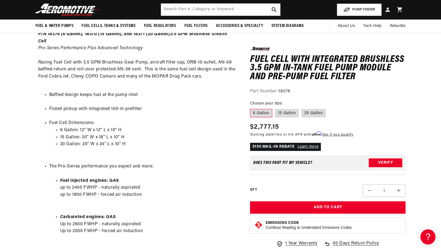
scroll to position [0, 190]
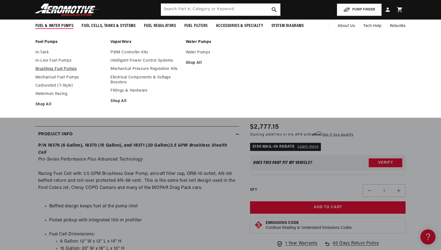
click at [42, 69] on link "Brushless Fuel Pumps" at bounding box center [70, 69] width 70 height 5
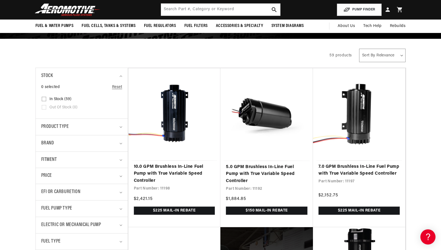
scroll to position [73, 0]
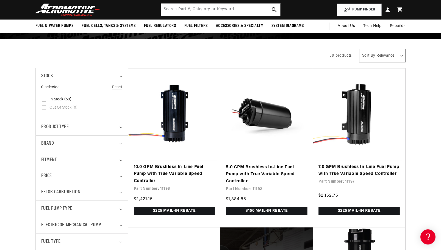
click at [64, 126] on span "Product type" at bounding box center [55, 127] width 28 height 8
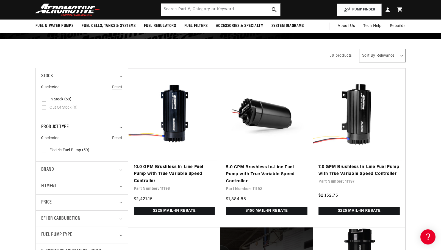
scroll to position [0, 218]
click at [64, 126] on span "Product type" at bounding box center [55, 127] width 28 height 8
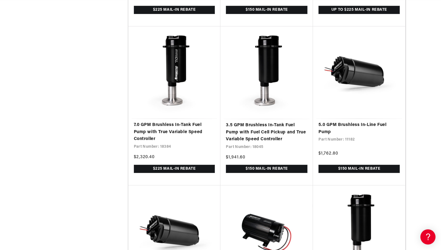
scroll to position [0, 0]
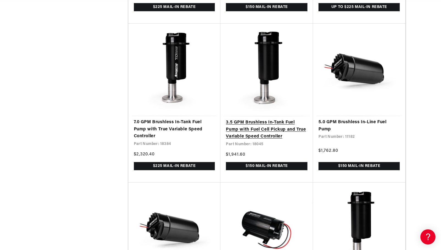
click at [271, 122] on link "3.5 GPM Brushless In-Tank Fuel Pump with Fuel Cell Pickup and True Variable Spe…" at bounding box center [267, 129] width 82 height 21
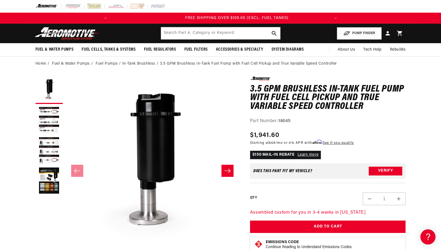
scroll to position [0, 218]
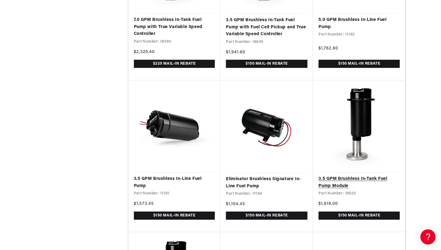
click at [353, 179] on link "3.5 GPM Brushless In-Tank Fuel Pump Module" at bounding box center [359, 182] width 81 height 14
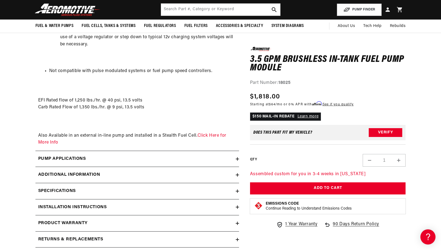
click at [51, 157] on h2 "Pump Applications" at bounding box center [62, 158] width 48 height 7
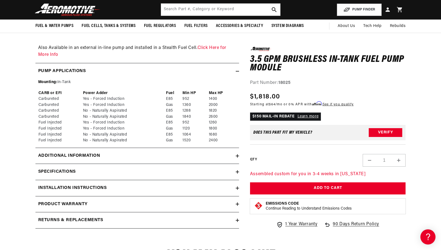
click at [51, 159] on h2 "Additional information" at bounding box center [69, 155] width 62 height 7
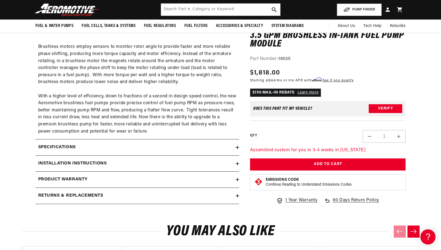
click at [56, 196] on h2 "Returns & replacements" at bounding box center [70, 195] width 65 height 7
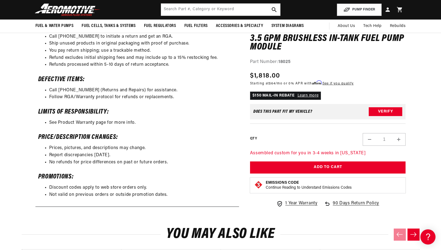
scroll to position [0, 218]
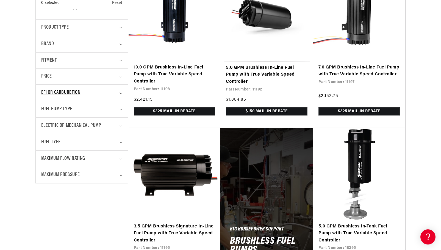
click at [77, 94] on span "EFI or Carburetion" at bounding box center [60, 93] width 39 height 8
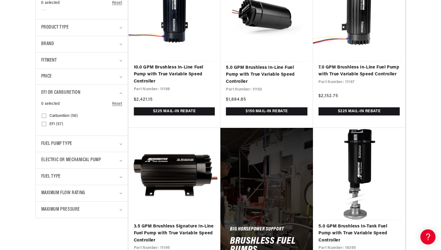
click at [43, 124] on input "EFI (57) EFI (57 products)" at bounding box center [44, 125] width 4 height 4
checkbox input "true"
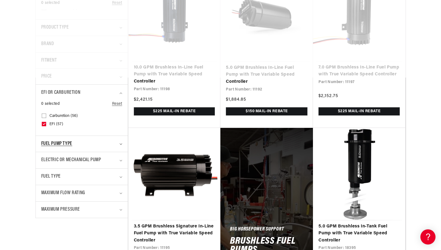
scroll to position [0, 229]
click at [52, 144] on span "Fuel Pump Type" at bounding box center [56, 144] width 31 height 8
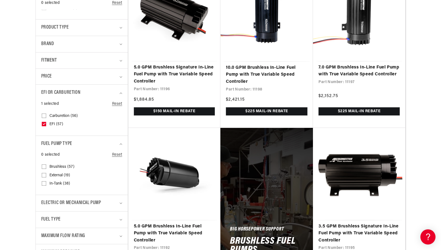
click at [45, 167] on ul "Brushless (57) Brushless (57 products) External (19) External (19 products) In-…" at bounding box center [80, 175] width 77 height 25
click at [45, 167] on input "Brushless (57) Brushless (57 products)" at bounding box center [44, 168] width 4 height 4
checkbox input "true"
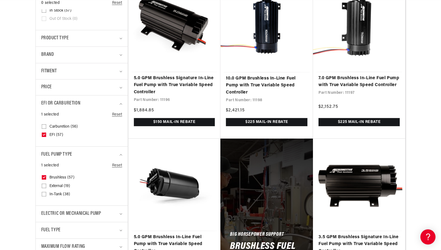
click at [45, 194] on input "In-Tank (38) In-Tank (38 products)" at bounding box center [44, 195] width 4 height 4
checkbox input "true"
